Goal: Navigation & Orientation: Find specific page/section

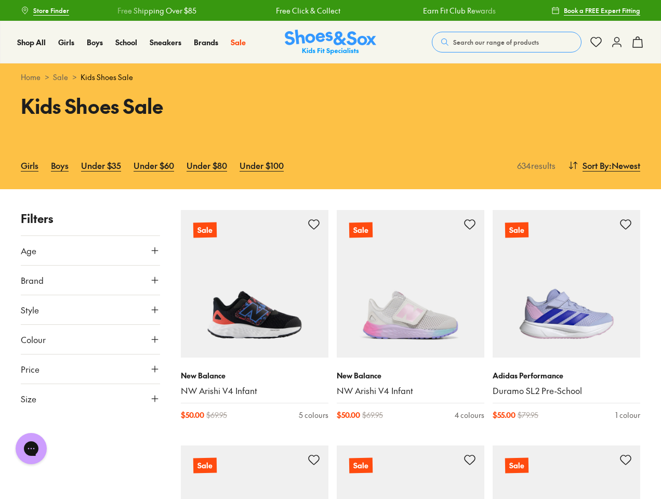
click at [507, 42] on span "Search our range of products" at bounding box center [496, 41] width 86 height 9
click at [422, 38] on button "Clear" at bounding box center [421, 38] width 33 height 19
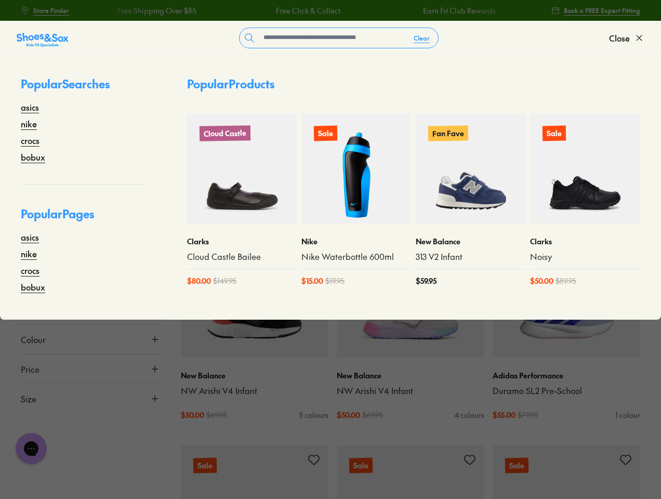
click at [627, 38] on span "Close" at bounding box center [619, 38] width 21 height 12
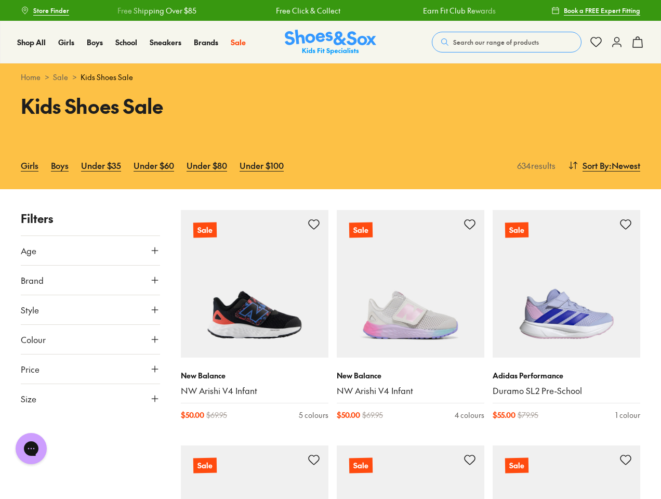
click at [637, 42] on icon at bounding box center [637, 42] width 12 height 12
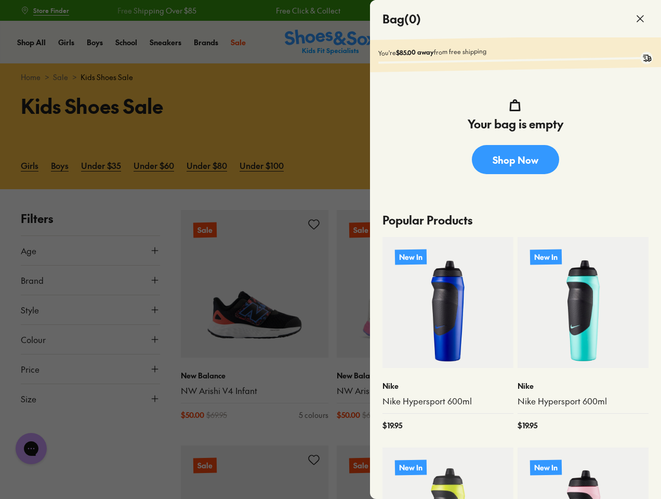
click at [603, 165] on div at bounding box center [330, 249] width 661 height 499
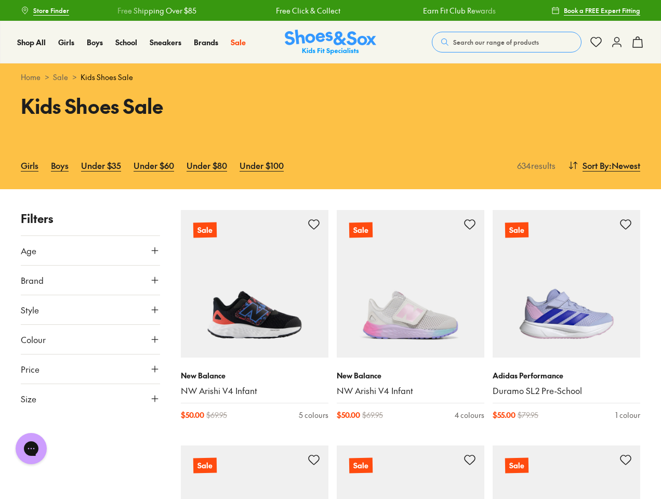
click at [90, 250] on button "Age" at bounding box center [90, 250] width 139 height 29
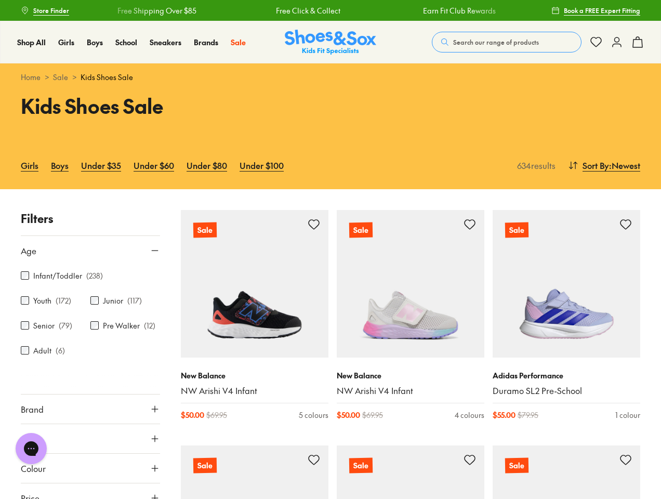
click at [90, 280] on p "( 238 )" at bounding box center [94, 275] width 17 height 11
click at [25, 480] on button "Colour" at bounding box center [90, 468] width 139 height 29
click at [90, 310] on div "Infant/Toddler ( 238 ) Youth ( 172 ) Junior ( 117 ) Senior ( 79 ) Pre [PERSON_N…" at bounding box center [90, 319] width 139 height 108
click at [92, 434] on button "Style" at bounding box center [90, 438] width 139 height 29
